Goal: Task Accomplishment & Management: Use online tool/utility

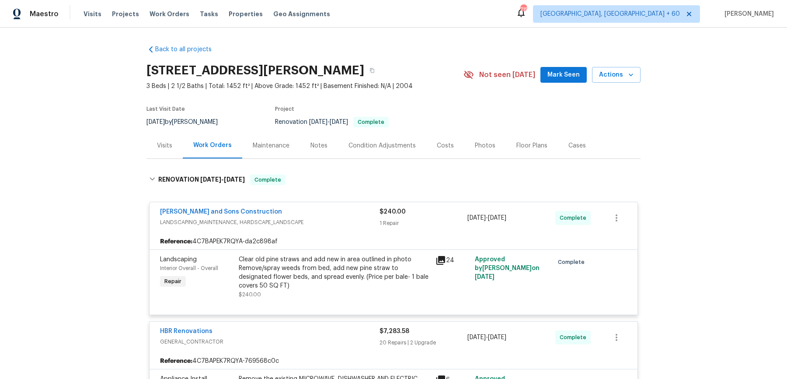
scroll to position [2656, 0]
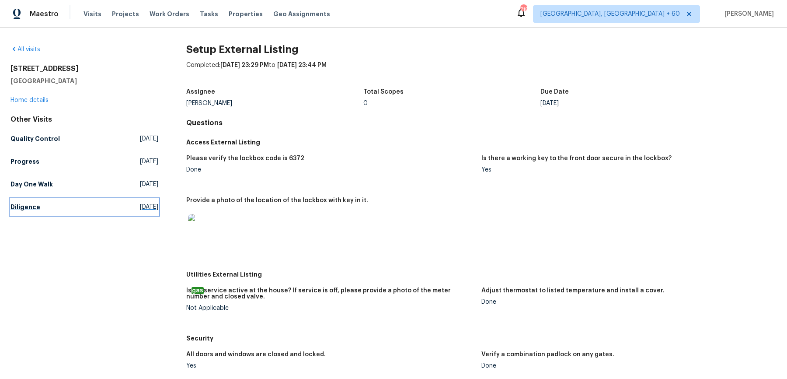
click at [32, 201] on link "Diligence [DATE]" at bounding box center [84, 207] width 148 height 16
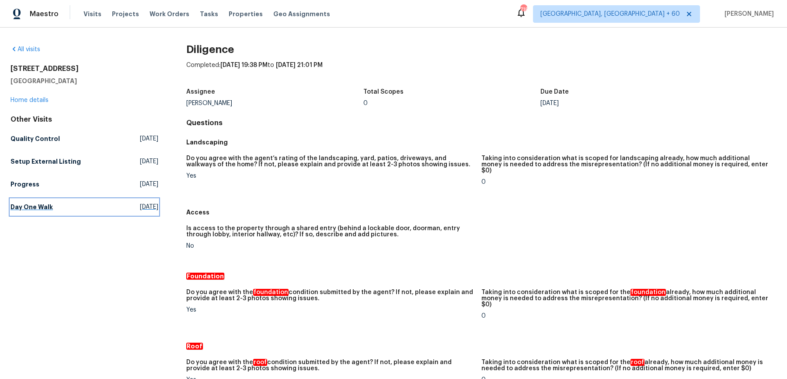
click at [45, 200] on link "Day One Walk [DATE]" at bounding box center [84, 207] width 148 height 16
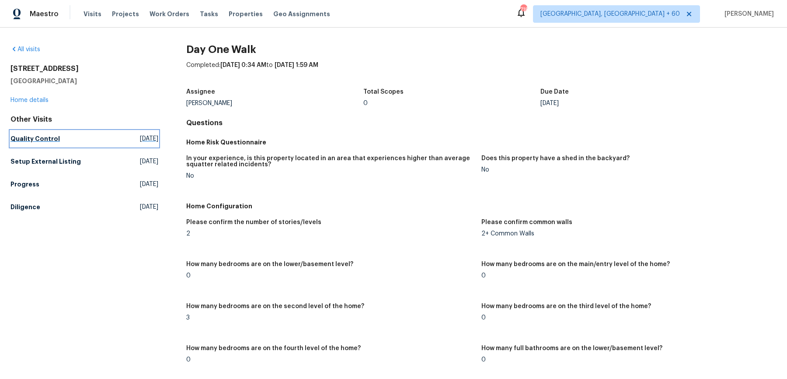
click at [45, 139] on h5 "Quality Control" at bounding box center [34, 138] width 49 height 9
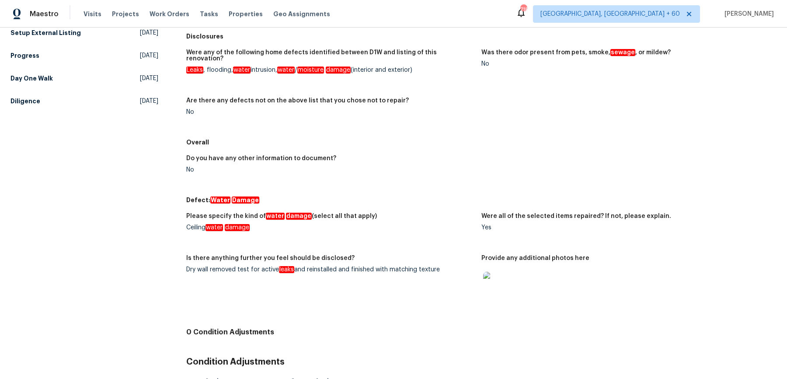
scroll to position [140, 0]
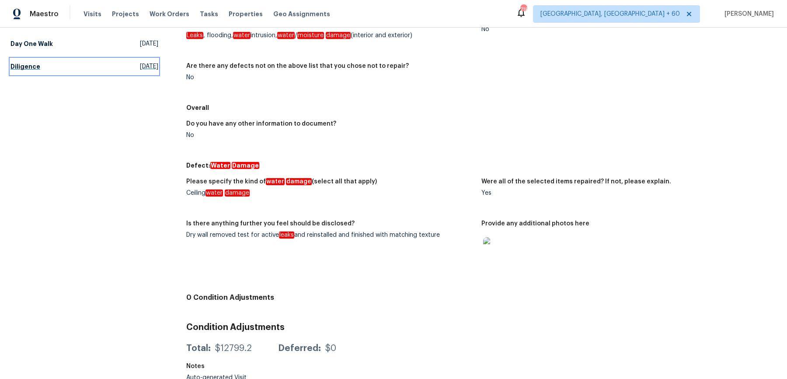
click at [31, 66] on h5 "Diligence" at bounding box center [25, 66] width 30 height 9
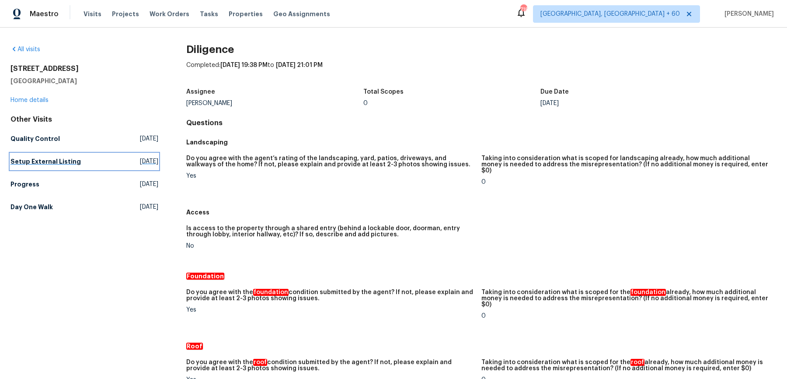
click at [45, 162] on h5 "Setup External Listing" at bounding box center [45, 161] width 70 height 9
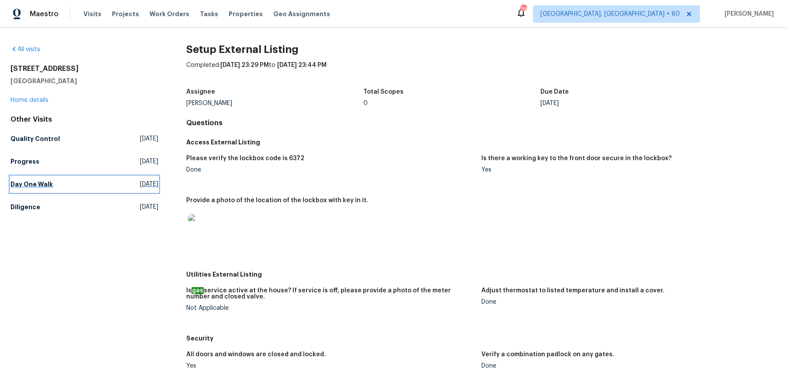
click at [41, 182] on h5 "Day One Walk" at bounding box center [31, 184] width 42 height 9
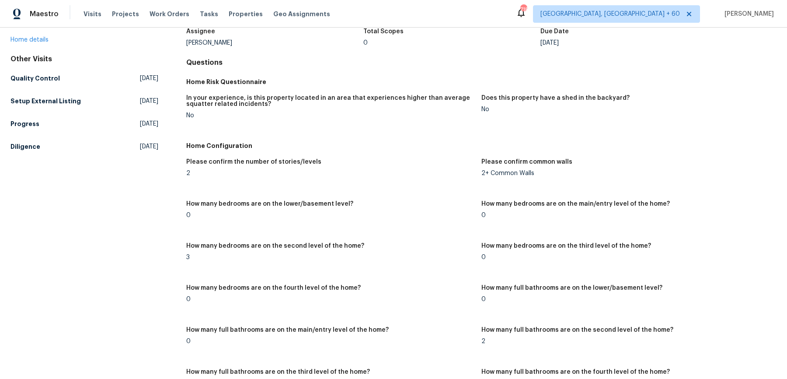
scroll to position [870, 0]
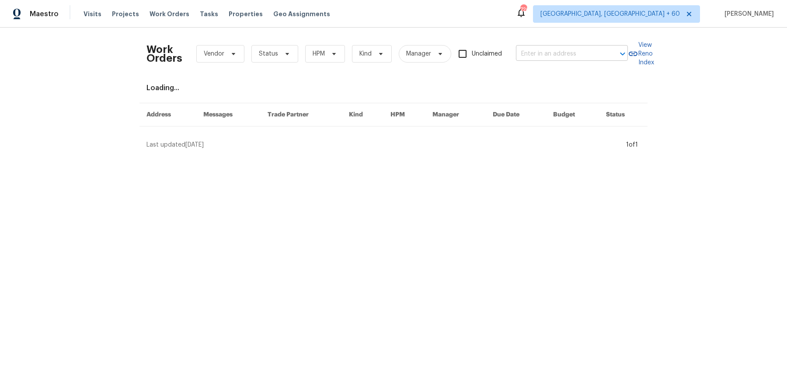
click at [555, 50] on input "text" at bounding box center [559, 54] width 87 height 14
paste input "45 Bergen Ave Haskell, NJ 07420"
type input "45 Bergen Ave Haskell, NJ 07420"
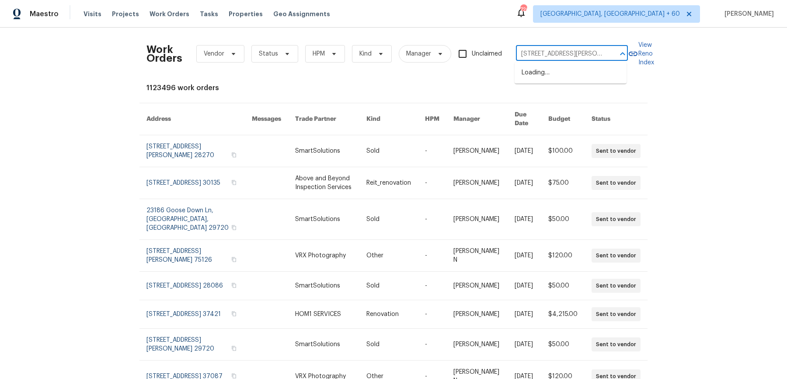
scroll to position [0, 11]
click at [559, 66] on li "45 Bergen Ave, Haskell, NJ 07420" at bounding box center [571, 78] width 112 height 24
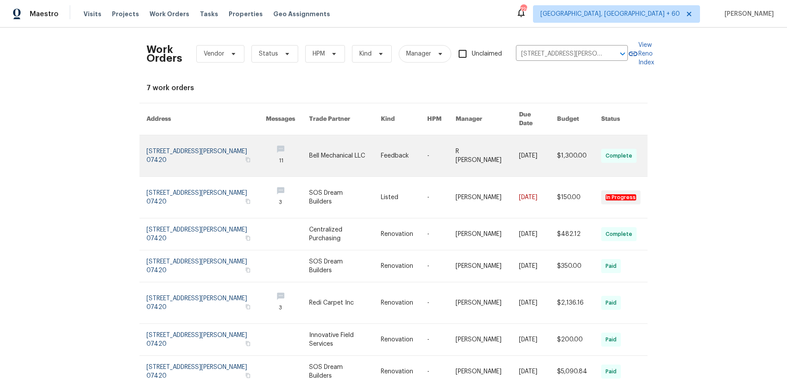
click at [437, 145] on link at bounding box center [441, 155] width 28 height 41
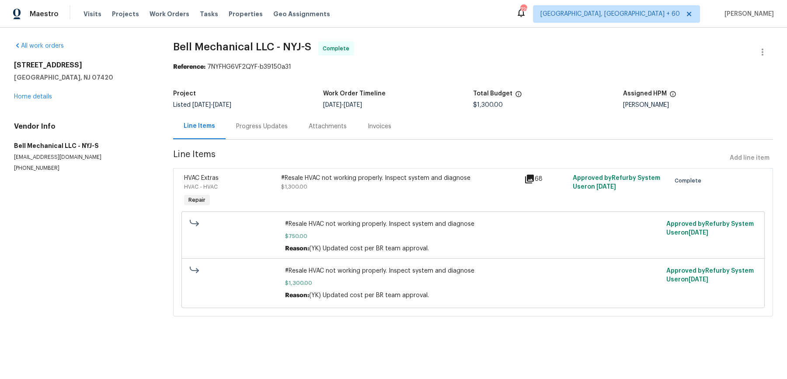
click at [38, 100] on div "45 Bergen Ave Haskell, NJ 07420 Home details" at bounding box center [83, 81] width 138 height 40
click at [36, 95] on link "Home details" at bounding box center [33, 97] width 38 height 6
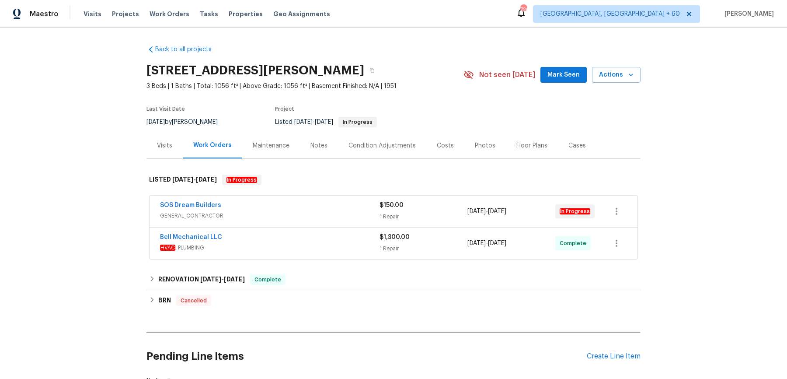
click at [329, 217] on span "GENERAL_CONTRACTOR" at bounding box center [270, 215] width 220 height 9
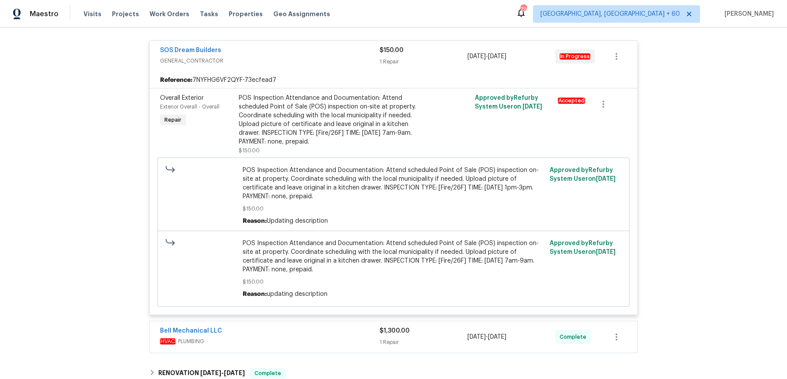
scroll to position [168, 0]
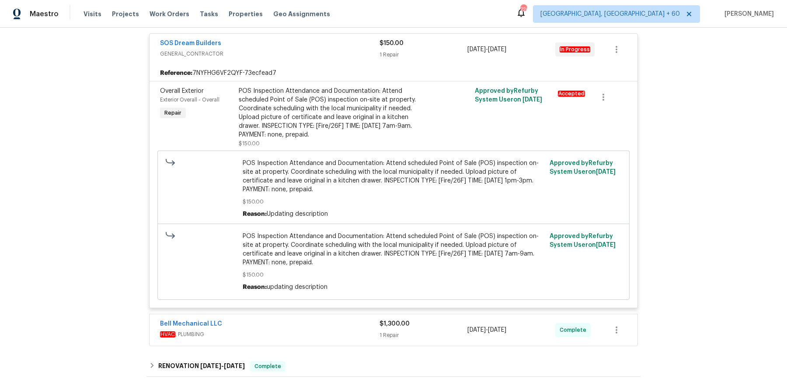
click at [321, 335] on span "HVAC , PLUMBING" at bounding box center [270, 334] width 220 height 9
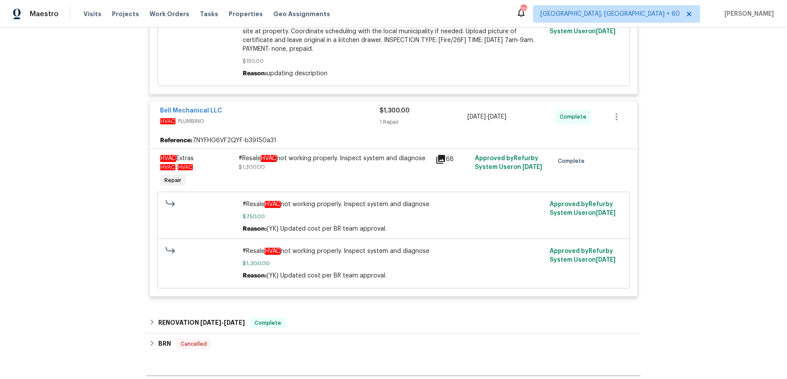
scroll to position [409, 0]
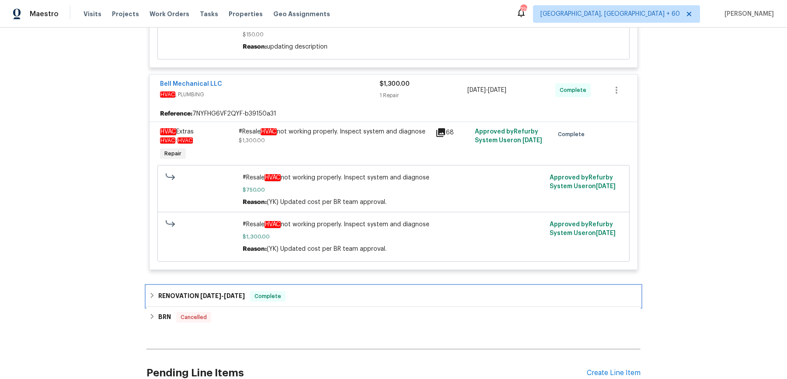
click at [333, 291] on div "RENOVATION 6/16/25 - 6/23/25 Complete" at bounding box center [393, 296] width 489 height 10
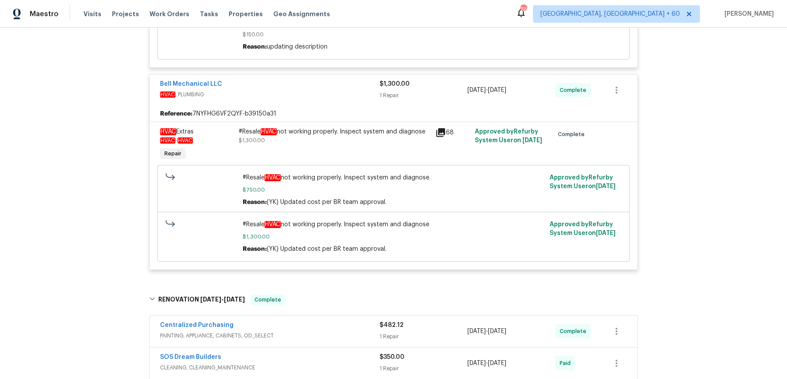
click at [323, 321] on div "Centralized Purchasing" at bounding box center [270, 326] width 220 height 10
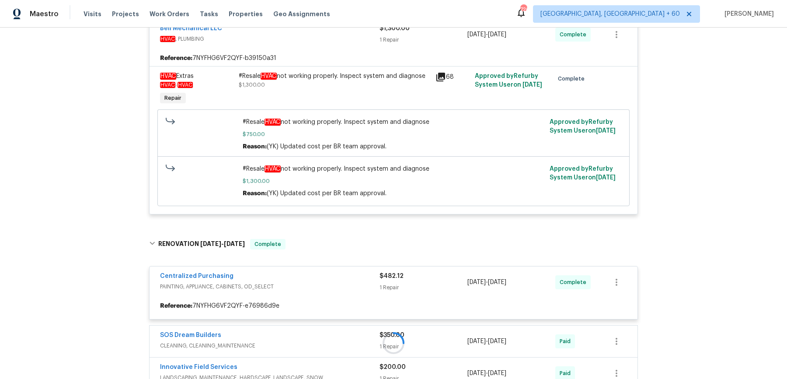
scroll to position [479, 0]
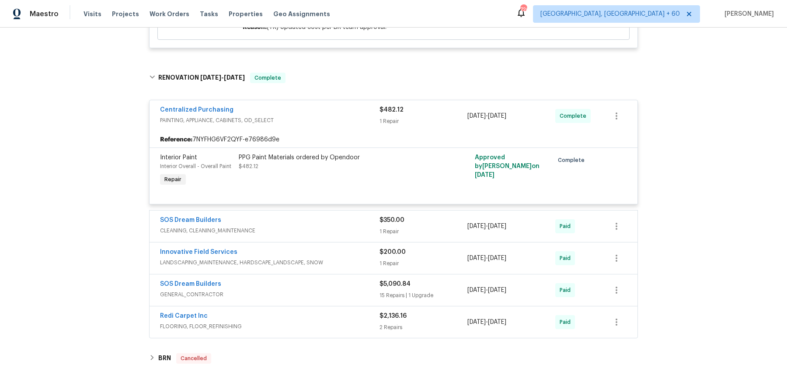
click at [355, 224] on div "SOS Dream Builders" at bounding box center [270, 221] width 220 height 10
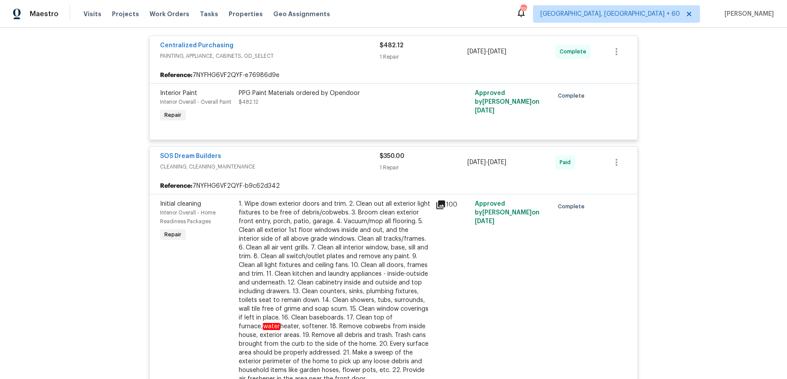
scroll to position [987, 0]
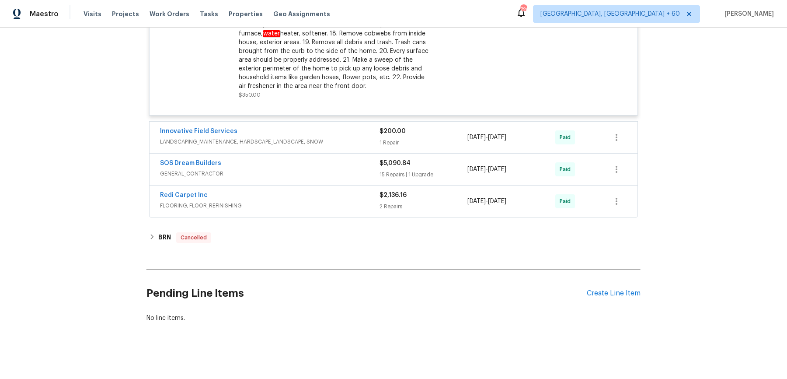
click at [367, 140] on span "LANDSCAPING_MAINTENANCE, HARDSCAPE_LANDSCAPE, SNOW" at bounding box center [270, 141] width 220 height 9
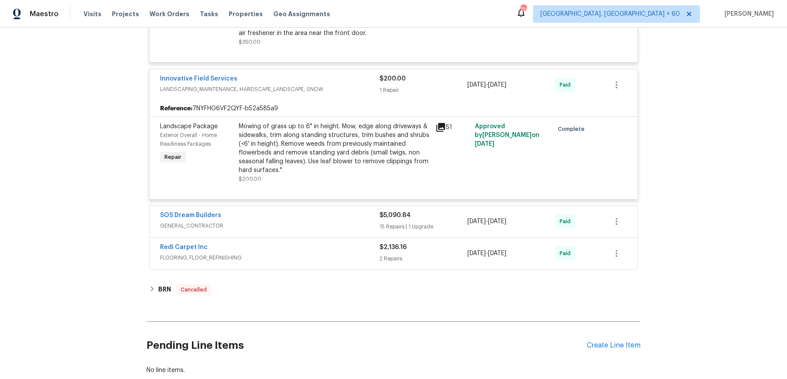
scroll to position [1066, 0]
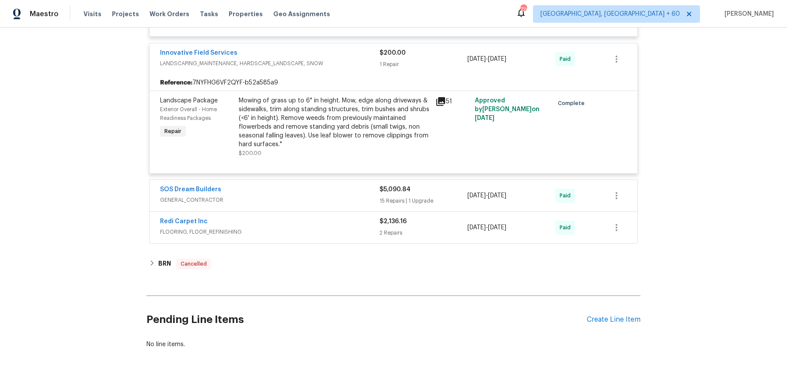
click at [353, 180] on div "SOS Dream Builders GENERAL_CONTRACTOR $5,090.84 15 Repairs | 1 Upgrade 6/16/202…" at bounding box center [394, 195] width 488 height 31
click at [351, 188] on div "SOS Dream Builders" at bounding box center [270, 190] width 220 height 10
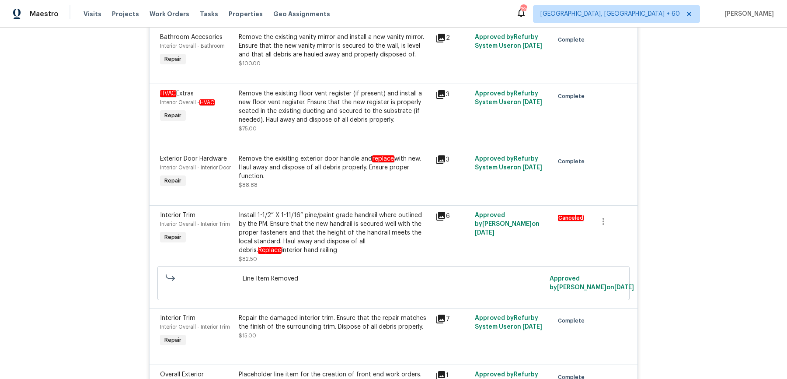
scroll to position [2320, 0]
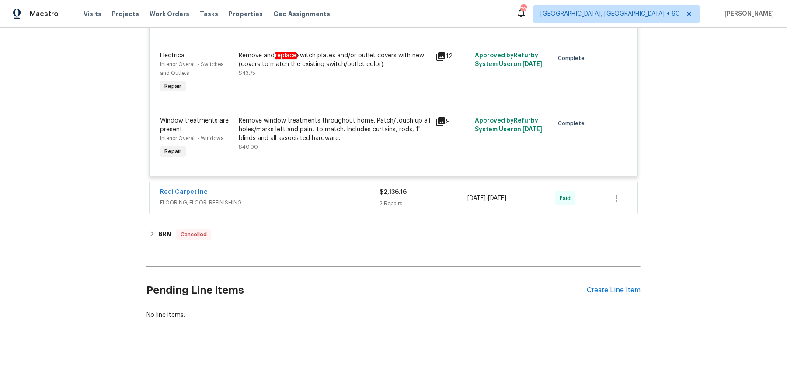
click at [346, 207] on span "FLOORING, FLOOR_REFINISHING" at bounding box center [270, 202] width 220 height 9
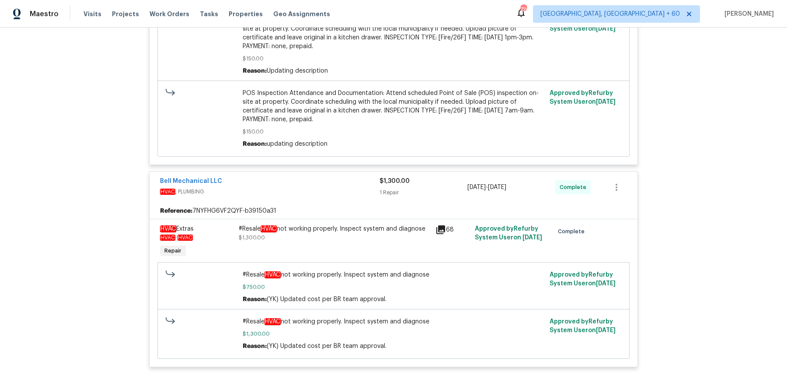
scroll to position [313, 0]
click at [304, 221] on div "#Resale HVAC not working properly. Inspect system and diagnose $1,300.00" at bounding box center [334, 240] width 197 height 40
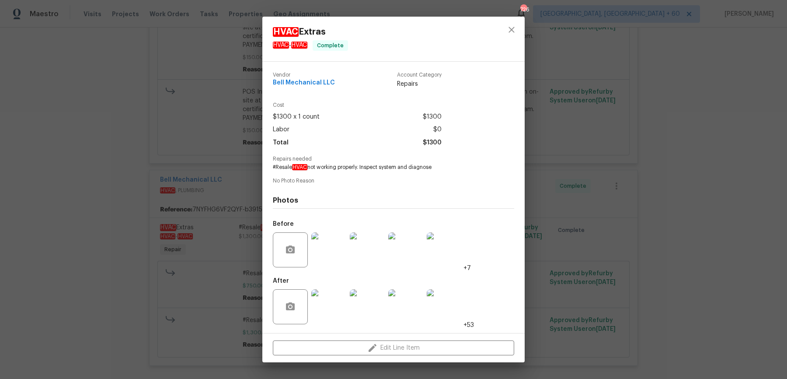
click at [326, 246] on img at bounding box center [328, 249] width 35 height 35
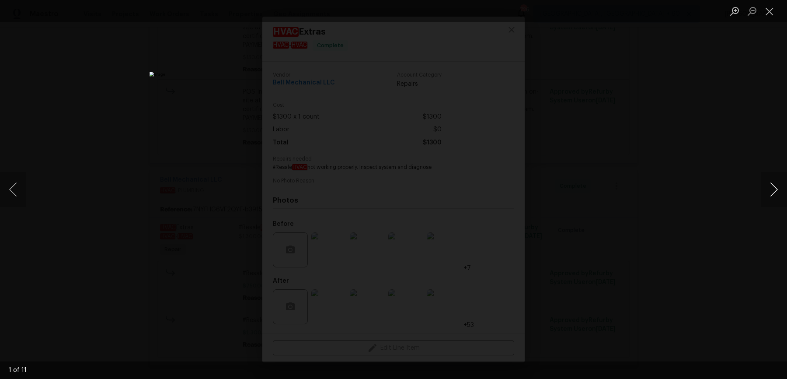
click at [779, 186] on button "Next image" at bounding box center [774, 189] width 26 height 35
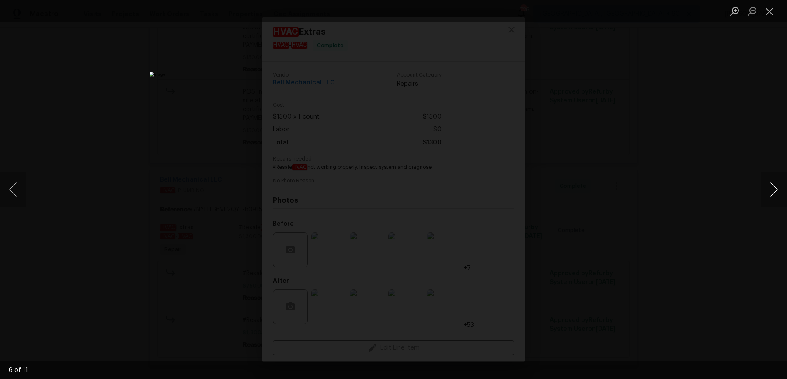
click at [779, 186] on button "Next image" at bounding box center [774, 189] width 26 height 35
click at [762, 129] on div "Lightbox" at bounding box center [393, 189] width 787 height 379
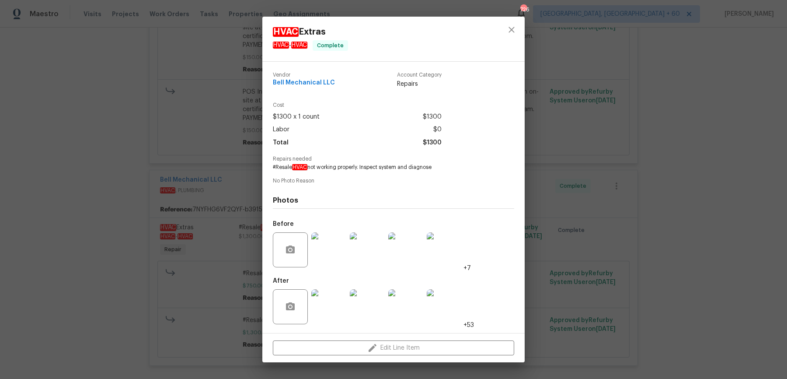
click at [762, 129] on div "HVAC Extras HVAC - HVAC Complete Vendor Bell Mechanical LLC Account Category Re…" at bounding box center [393, 189] width 787 height 379
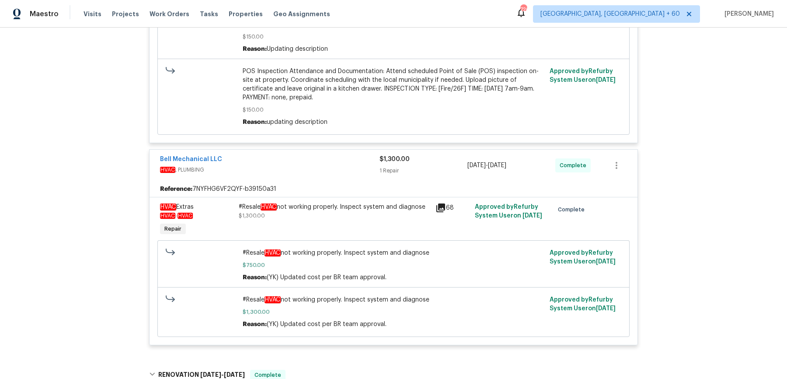
scroll to position [338, 0]
